Goal: Transaction & Acquisition: Purchase product/service

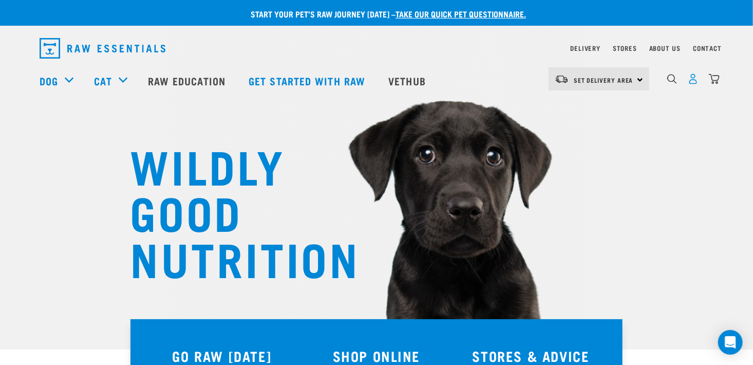
click at [696, 84] on img "dropdown navigation" at bounding box center [693, 78] width 11 height 11
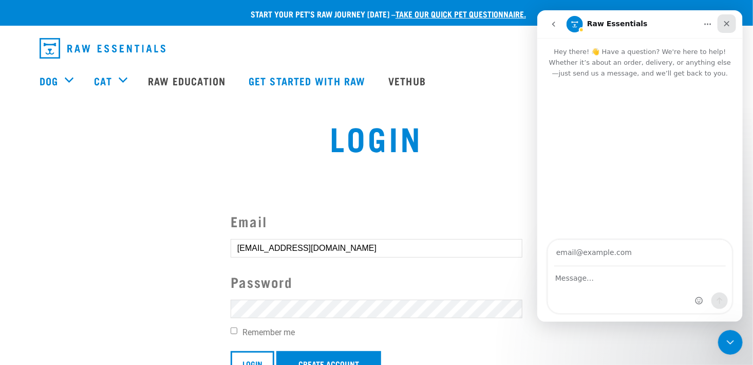
click at [726, 20] on icon "Close" at bounding box center [726, 24] width 8 height 8
click at [727, 20] on p "Start your pet’s raw journey today – take our quick pet questionnaire." at bounding box center [384, 14] width 753 height 12
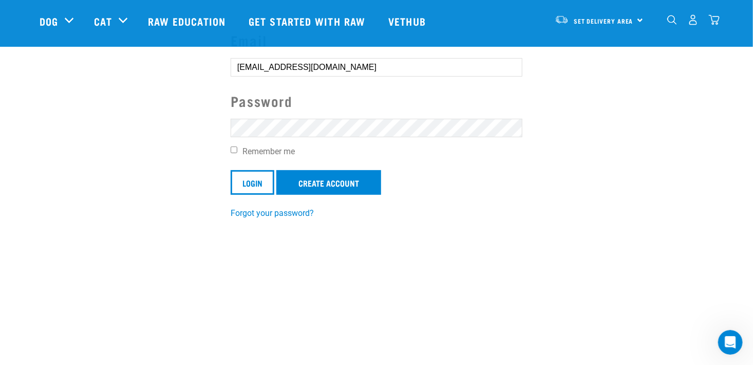
scroll to position [109, 0]
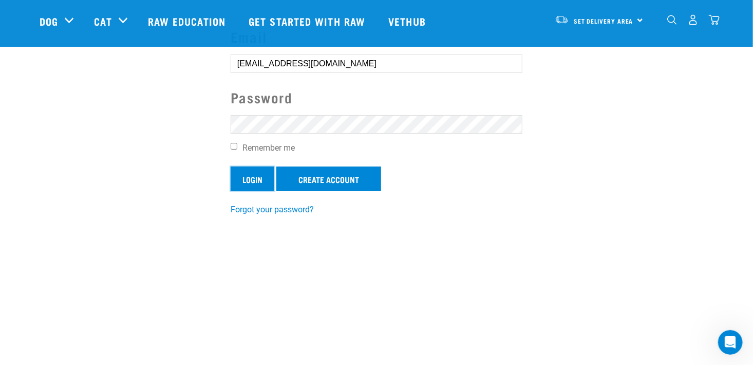
click at [256, 176] on input "Login" at bounding box center [253, 178] width 44 height 25
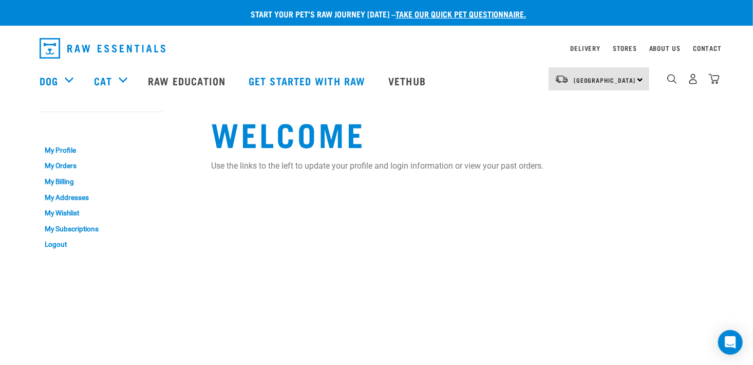
click at [731, 186] on div "Start your pet’s raw journey today – take our quick pet questionnaire. Delivery…" at bounding box center [376, 128] width 753 height 257
click at [726, 132] on div "Start your pet’s raw journey today – take our quick pet questionnaire. Delivery…" at bounding box center [376, 128] width 753 height 257
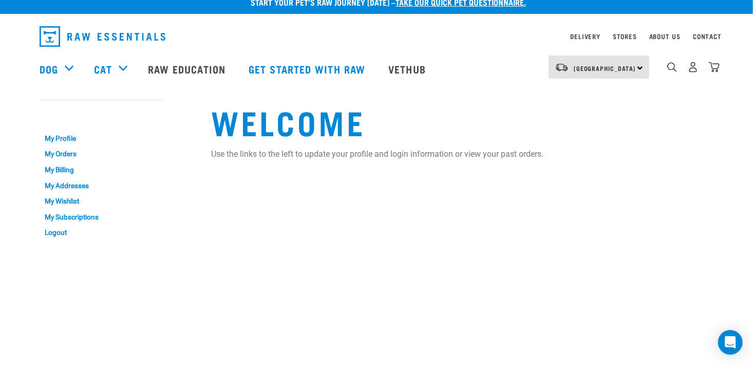
scroll to position [9, 0]
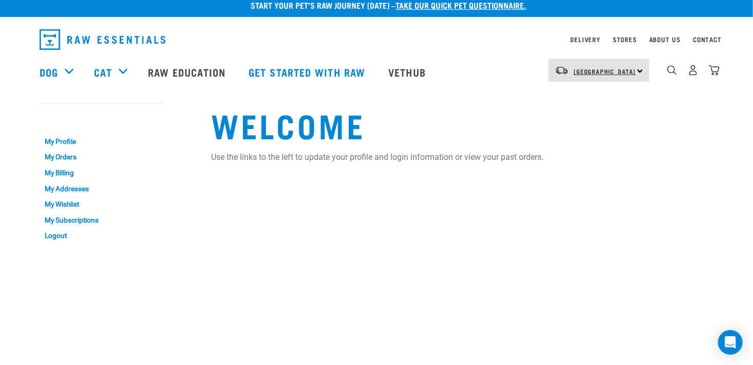
click at [582, 70] on span "[GEOGRAPHIC_DATA]" at bounding box center [605, 71] width 62 height 4
click at [582, 100] on link "[GEOGRAPHIC_DATA]" at bounding box center [597, 99] width 99 height 23
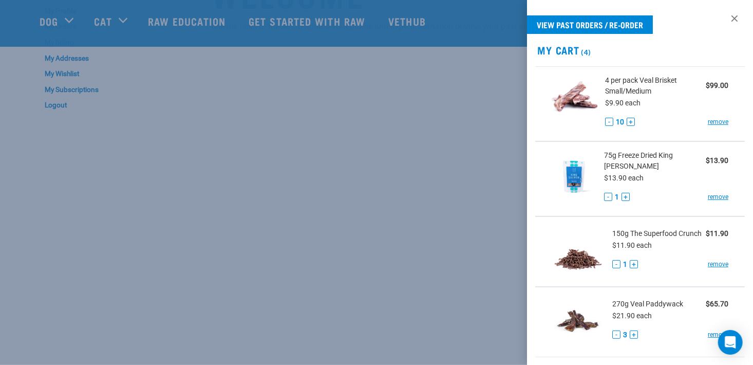
scroll to position [66, 0]
click at [743, 68] on ul "4 per pack Veal Brisket Small/Medium $99.00 $9.90 each - 10 + remove 75g Freeze…" at bounding box center [640, 211] width 226 height 291
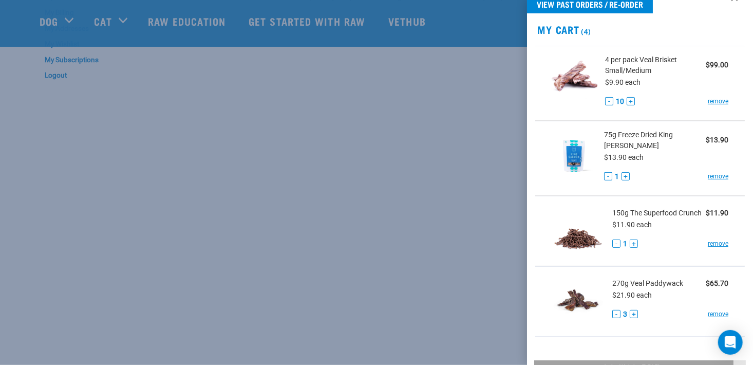
scroll to position [10, 0]
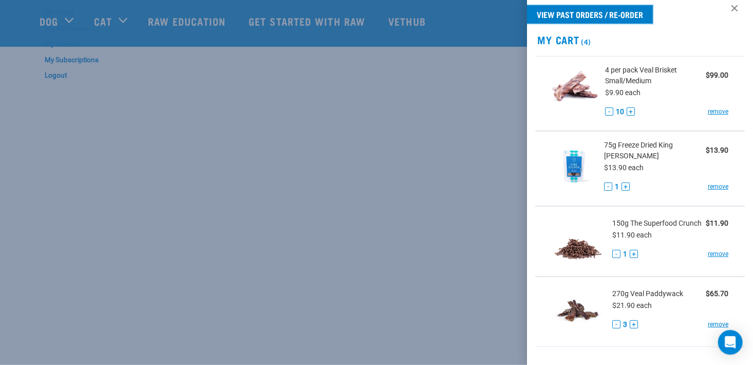
click at [578, 10] on link "View past orders / re-order" at bounding box center [590, 14] width 126 height 18
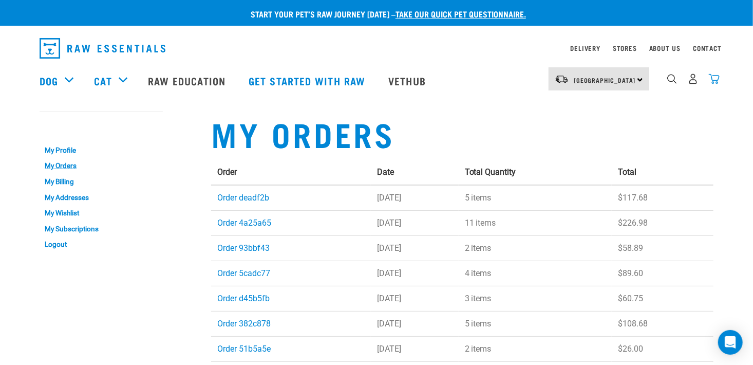
click at [712, 81] on img "dropdown navigation" at bounding box center [714, 78] width 11 height 11
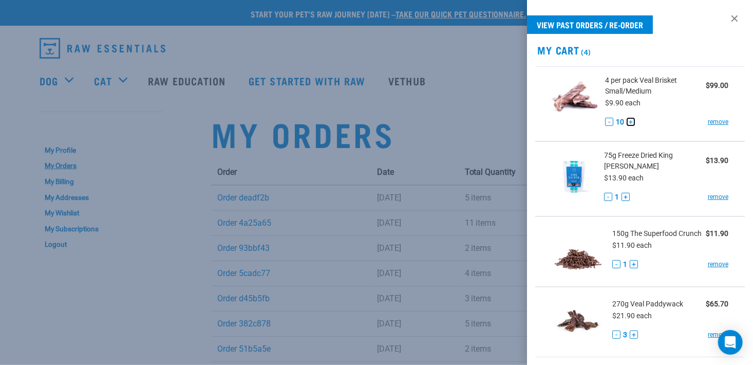
click at [627, 120] on button "+" at bounding box center [630, 122] width 8 height 8
click at [627, 120] on button "+" at bounding box center [629, 122] width 8 height 8
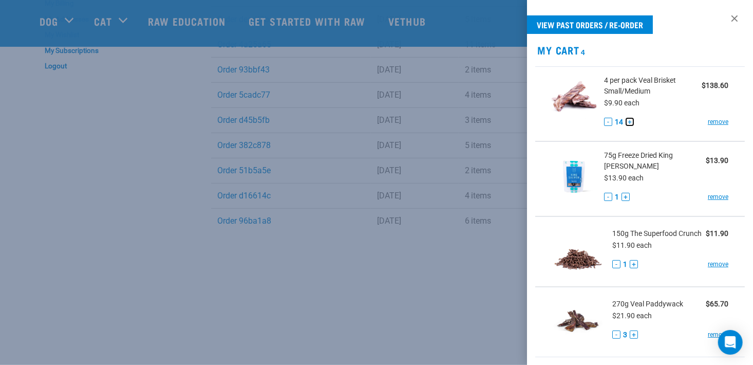
click at [625, 122] on button "+" at bounding box center [629, 122] width 8 height 8
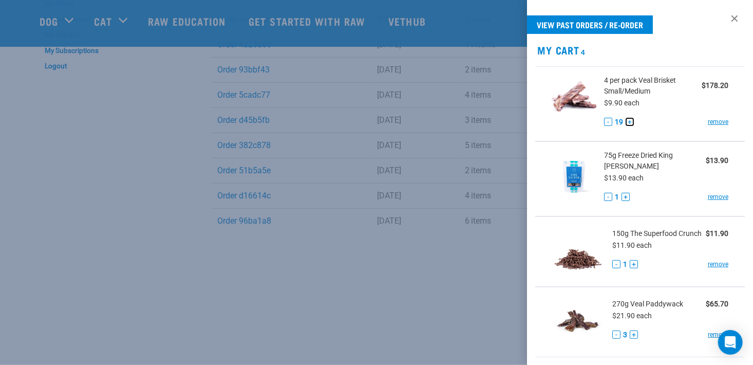
click at [625, 122] on button "+" at bounding box center [629, 122] width 8 height 8
click at [606, 119] on button "-" at bounding box center [608, 122] width 8 height 8
click at [609, 118] on button "-" at bounding box center [608, 122] width 8 height 8
click at [604, 120] on button "-" at bounding box center [608, 122] width 8 height 8
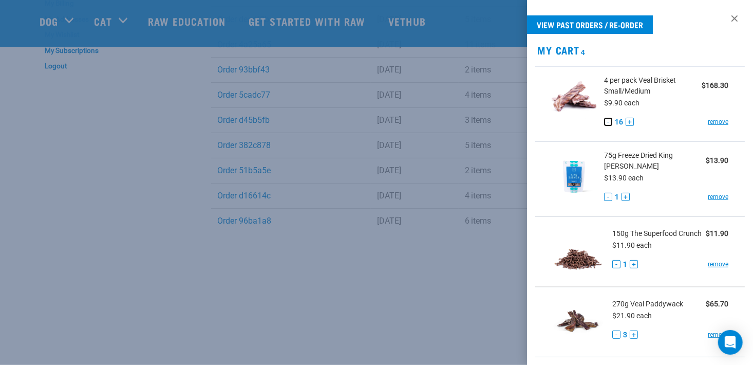
click at [604, 120] on button "-" at bounding box center [608, 122] width 8 height 8
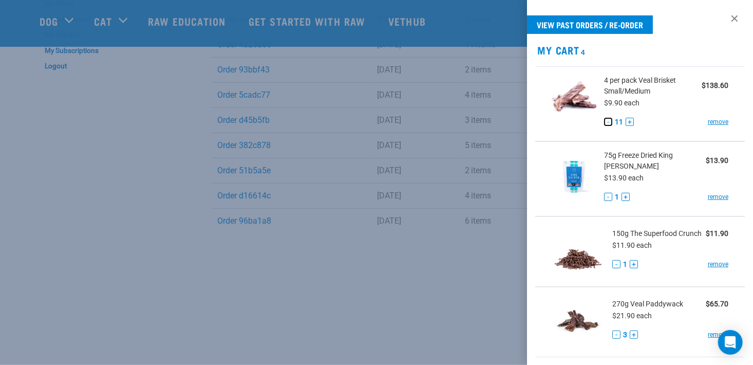
click at [604, 120] on button "-" at bounding box center [608, 122] width 8 height 8
click at [745, 59] on div "View past orders / re-order My Cart 4 4 per pack Veal Brisket Small/Medium $89.…" at bounding box center [640, 182] width 226 height 365
click at [623, 117] on div "- 9 +" at bounding box center [618, 122] width 26 height 11
click at [623, 120] on button "+" at bounding box center [626, 122] width 8 height 8
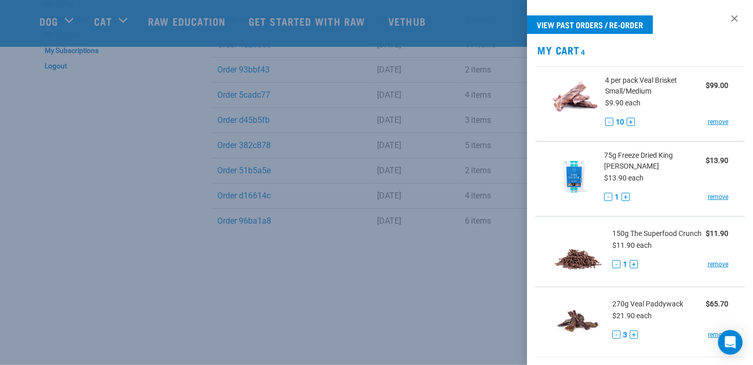
click at [623, 120] on div "- 10 +" at bounding box center [620, 122] width 30 height 11
click at [627, 121] on button "+" at bounding box center [630, 122] width 8 height 8
click at [627, 121] on button "+" at bounding box center [629, 122] width 8 height 8
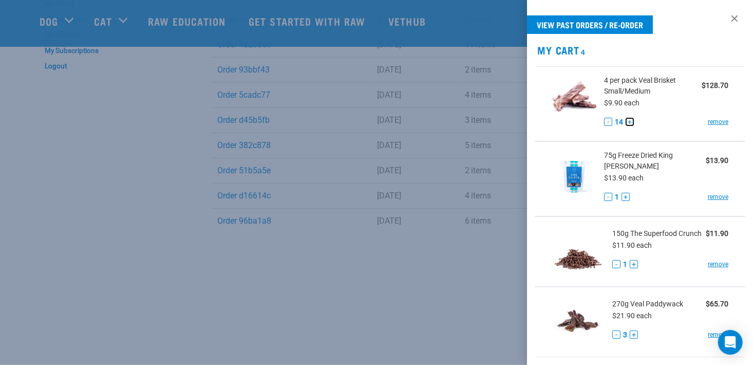
click at [627, 121] on button "+" at bounding box center [629, 122] width 8 height 8
click at [627, 119] on button "+" at bounding box center [629, 122] width 8 height 8
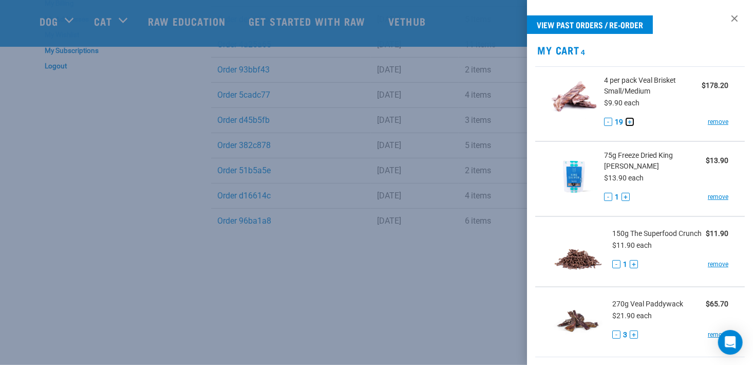
click at [627, 119] on button "+" at bounding box center [629, 122] width 8 height 8
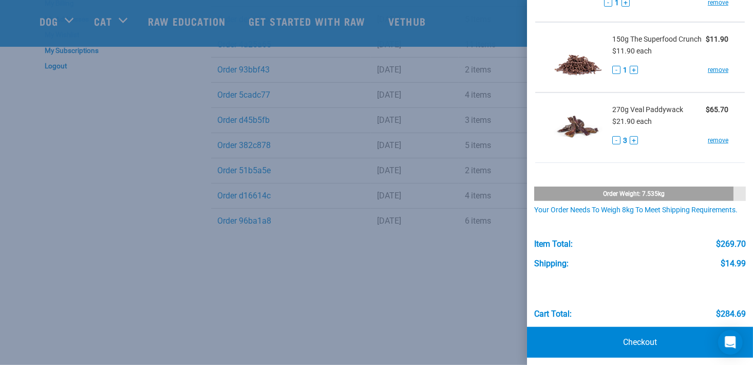
scroll to position [209, 0]
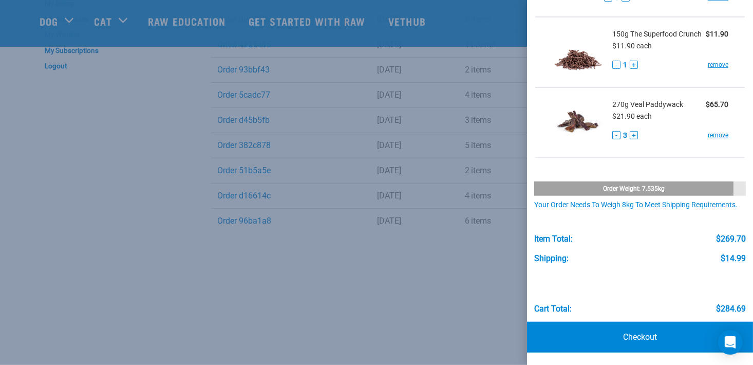
click at [672, 181] on div "Order weight: 7.535kg" at bounding box center [634, 188] width 200 height 14
click at [615, 181] on div "Order weight: 7.535kg" at bounding box center [634, 188] width 200 height 14
click at [636, 340] on link "Checkout" at bounding box center [640, 336] width 226 height 31
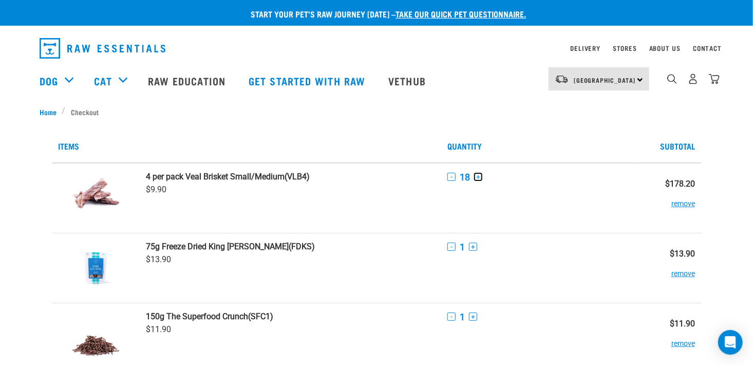
click at [482, 174] on button "+" at bounding box center [478, 177] width 8 height 8
click at [452, 177] on button "-" at bounding box center [451, 177] width 8 height 8
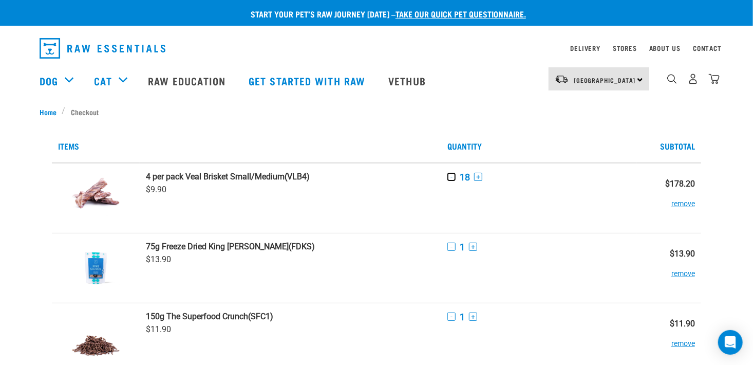
click at [452, 177] on button "-" at bounding box center [451, 177] width 8 height 8
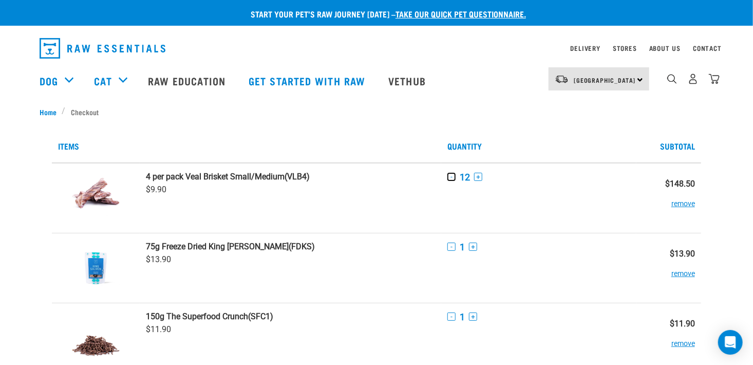
click at [452, 177] on button "-" at bounding box center [451, 177] width 8 height 8
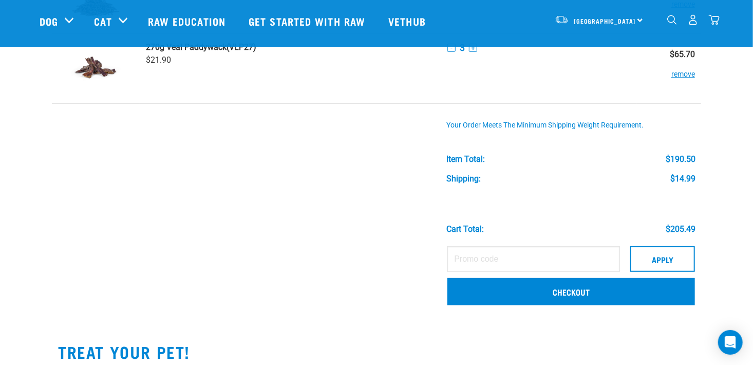
scroll to position [265, 0]
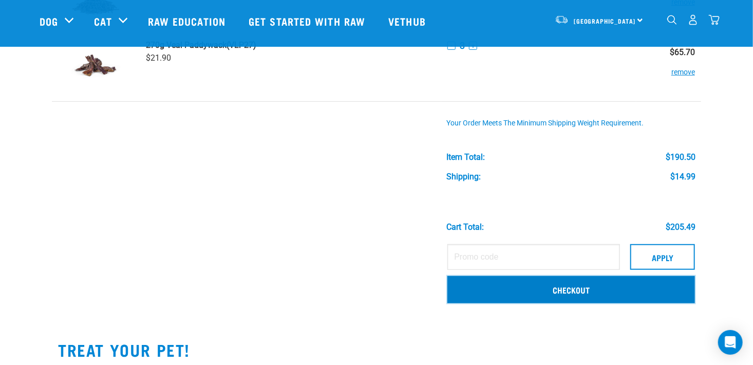
click at [574, 288] on link "Checkout" at bounding box center [570, 289] width 247 height 27
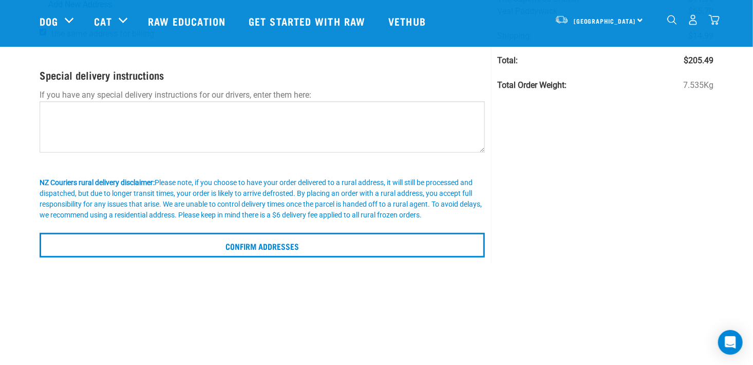
scroll to position [138, 0]
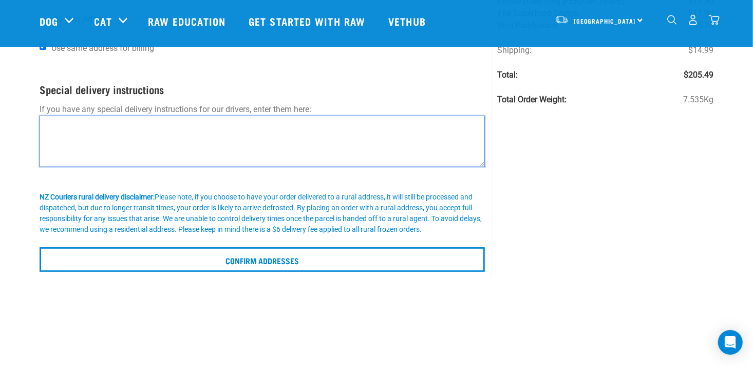
click at [54, 122] on textarea at bounding box center [262, 141] width 445 height 51
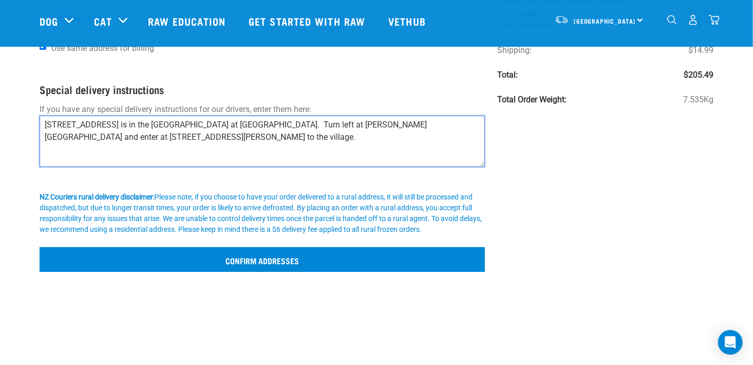
type textarea "[STREET_ADDRESS] is in the [GEOGRAPHIC_DATA] at [GEOGRAPHIC_DATA]. Turn left at…"
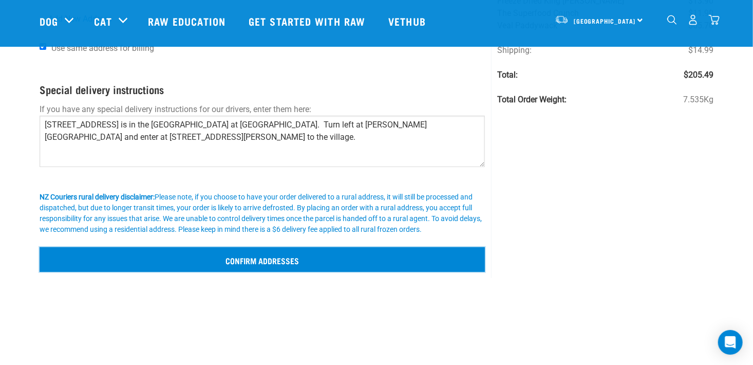
click at [193, 258] on input "Confirm addresses" at bounding box center [262, 259] width 445 height 25
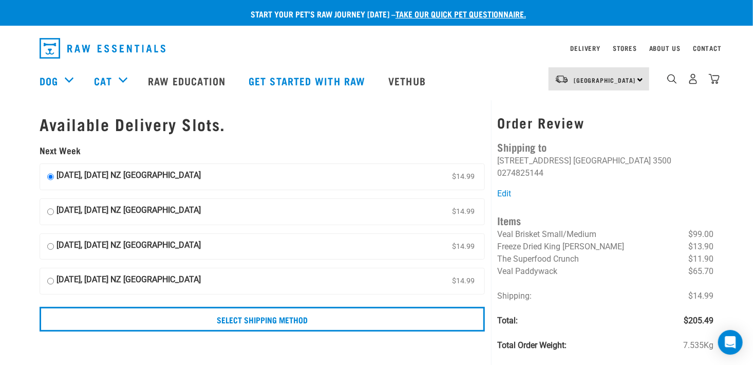
drag, startPoint x: 0, startPoint y: 0, endPoint x: 254, endPoint y: 249, distance: 355.1
click at [254, 249] on label "[DATE], [DATE] NZ [GEOGRAPHIC_DATA] $14.99" at bounding box center [262, 247] width 444 height 26
click at [54, 249] on input "[DATE], [DATE] NZ [GEOGRAPHIC_DATA] $14.99" at bounding box center [50, 246] width 7 height 15
radio input "true"
click at [51, 209] on input "[DATE], [DATE] NZ [GEOGRAPHIC_DATA] $14.99" at bounding box center [50, 211] width 7 height 15
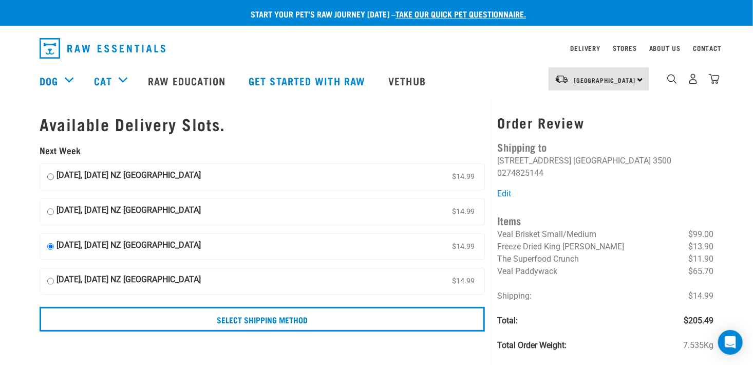
radio input "true"
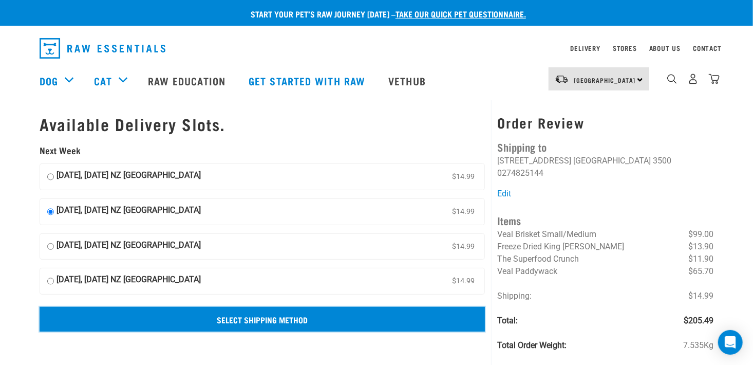
click at [270, 313] on input "Select Shipping Method" at bounding box center [262, 319] width 445 height 25
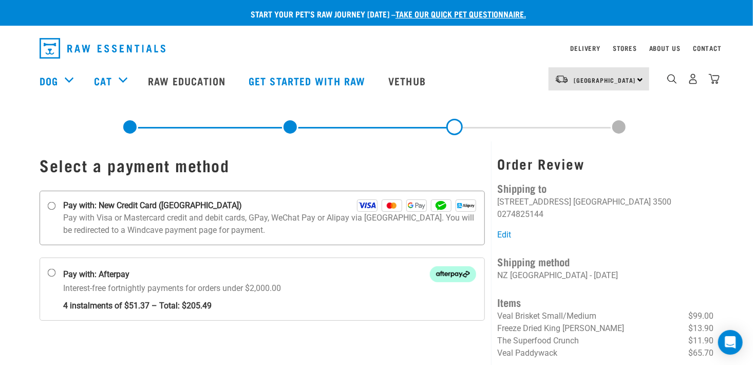
click at [55, 201] on label "Pay with: New Credit Card ([GEOGRAPHIC_DATA])" at bounding box center [262, 217] width 445 height 54
click at [55, 202] on input "Pay with: New Credit Card ([GEOGRAPHIC_DATA])" at bounding box center [52, 206] width 8 height 8
radio input "true"
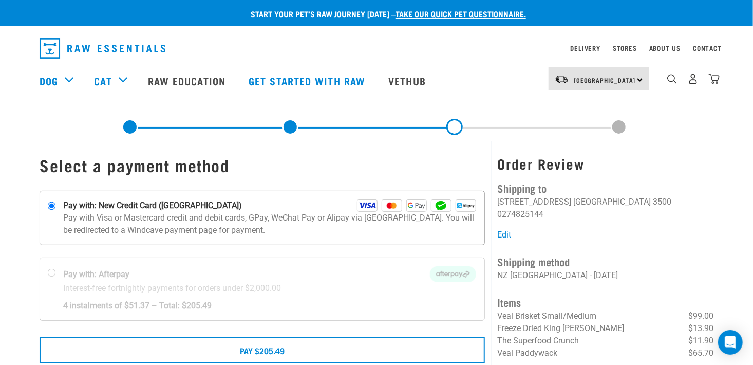
click at [371, 203] on img at bounding box center [367, 205] width 21 height 12
click at [56, 203] on input "Pay with: New Credit Card ([GEOGRAPHIC_DATA])" at bounding box center [52, 206] width 8 height 8
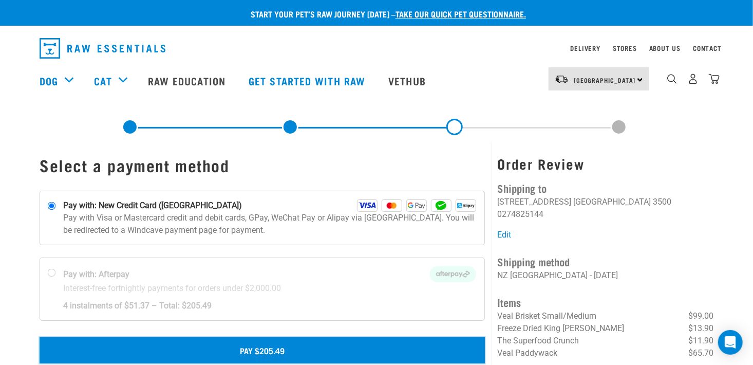
click at [261, 348] on button "Pay $205.49" at bounding box center [262, 350] width 445 height 26
